Goal: Information Seeking & Learning: Learn about a topic

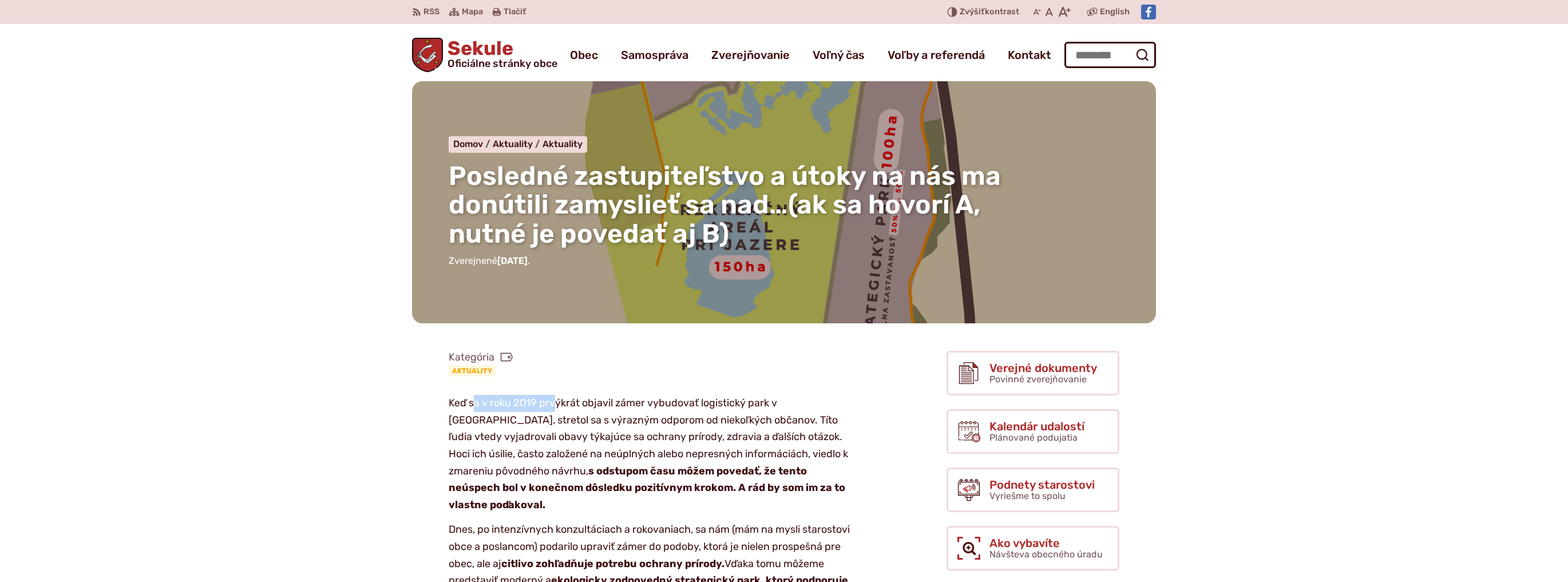
drag, startPoint x: 476, startPoint y: 406, endPoint x: 584, endPoint y: 410, distance: 108.1
click at [559, 408] on p "Keď sa v roku 2019 prvýkrát objavil zámer vybudovať logistický park v [GEOGRAPH…" at bounding box center [652, 455] width 406 height 119
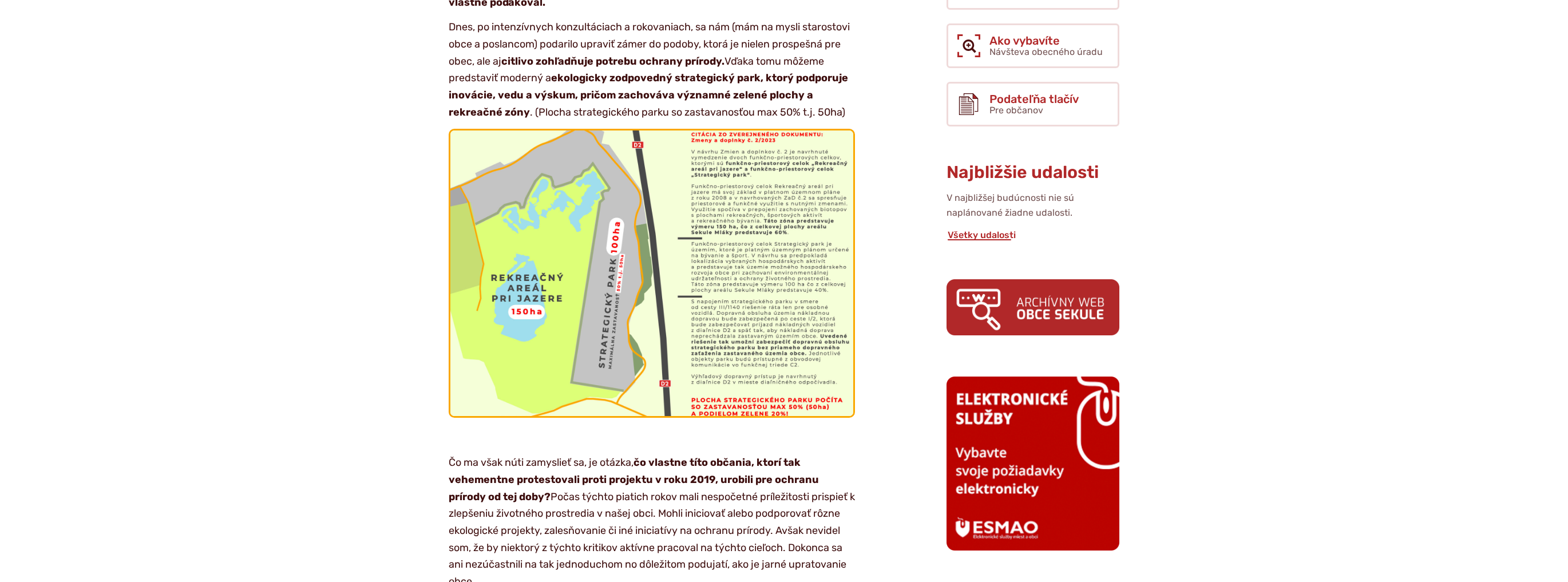
scroll to position [504, 0]
click at [712, 349] on img at bounding box center [652, 272] width 443 height 314
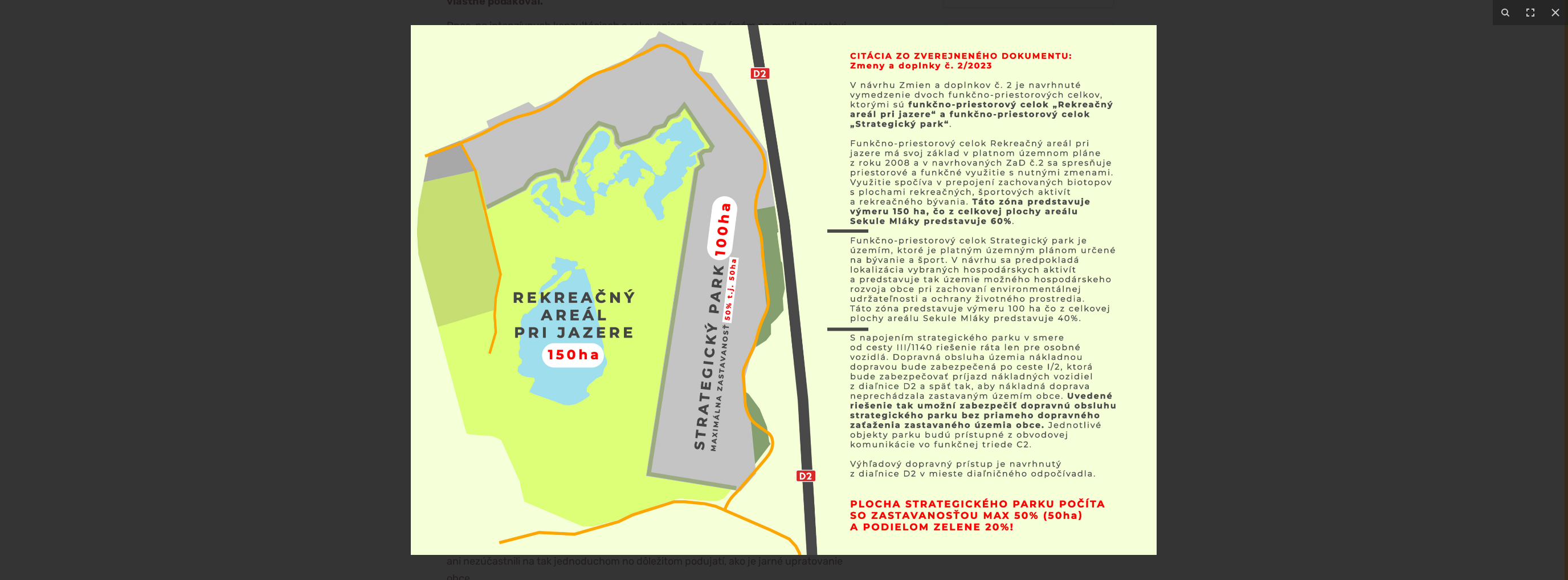
click at [236, 252] on div at bounding box center [784, 290] width 1568 height 580
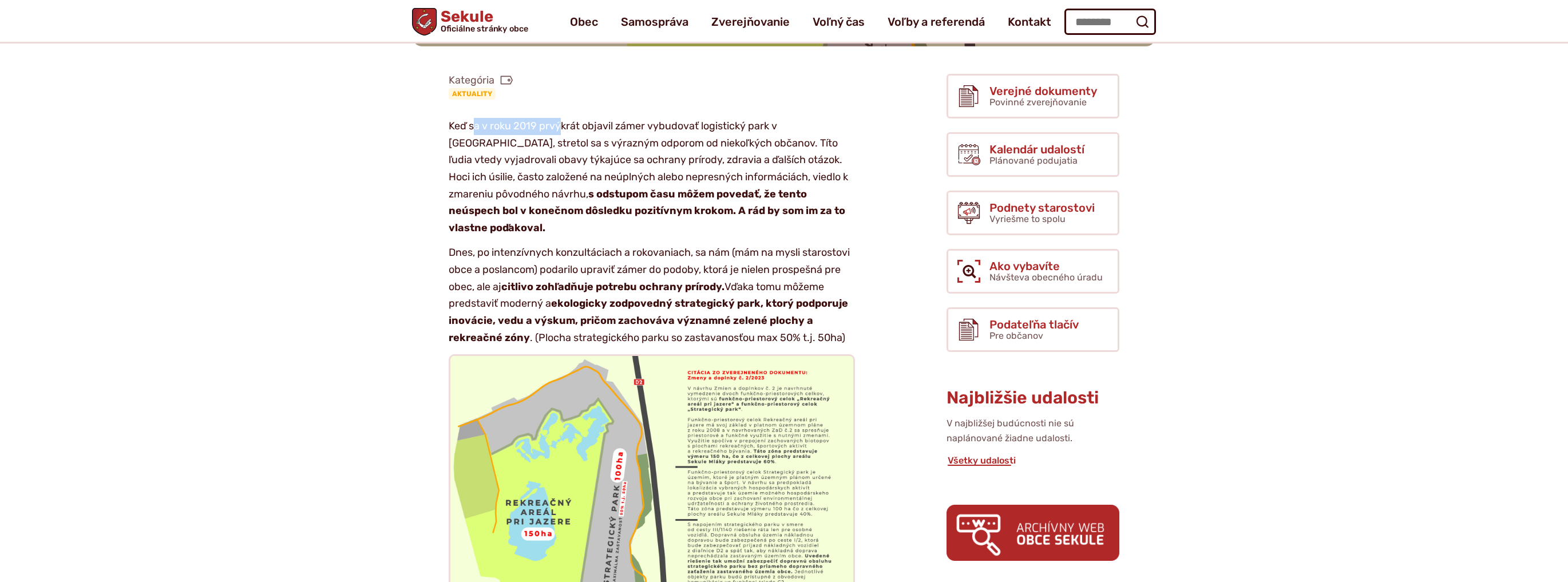
scroll to position [137, 0]
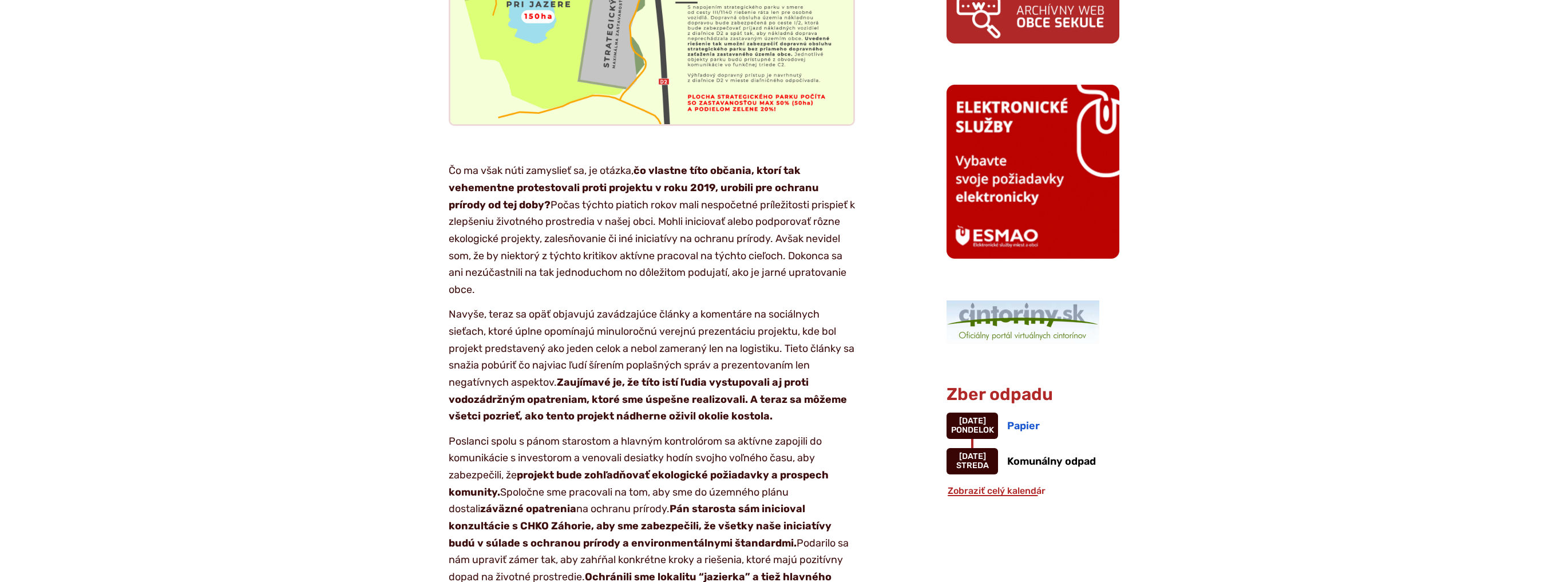
scroll to position [778, 0]
